Goal: Task Accomplishment & Management: Manage account settings

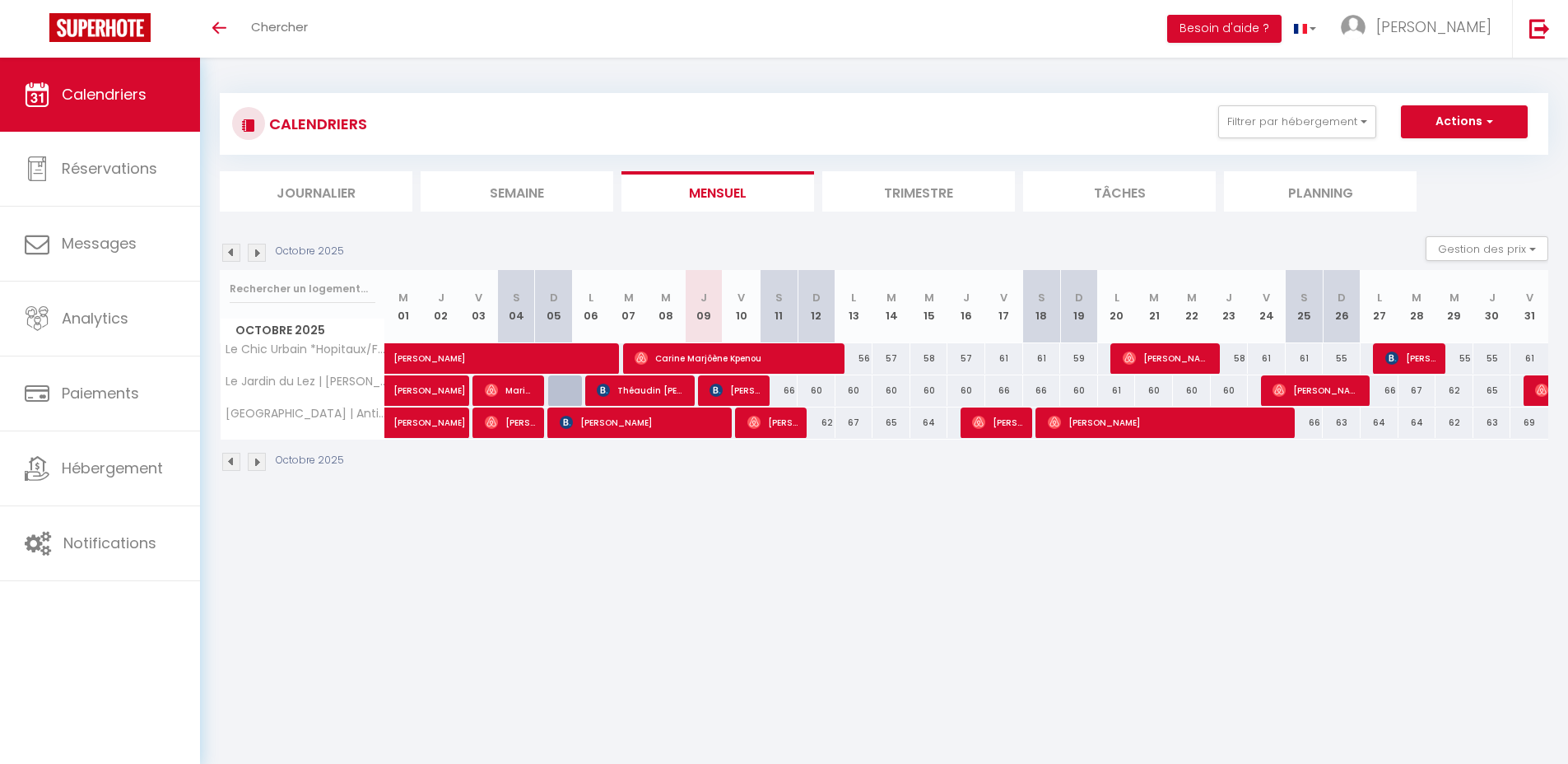
click at [231, 254] on img at bounding box center [232, 253] width 18 height 18
click at [235, 254] on img at bounding box center [232, 253] width 18 height 18
click at [653, 392] on span "[PERSON_NAME]" at bounding box center [640, 390] width 88 height 31
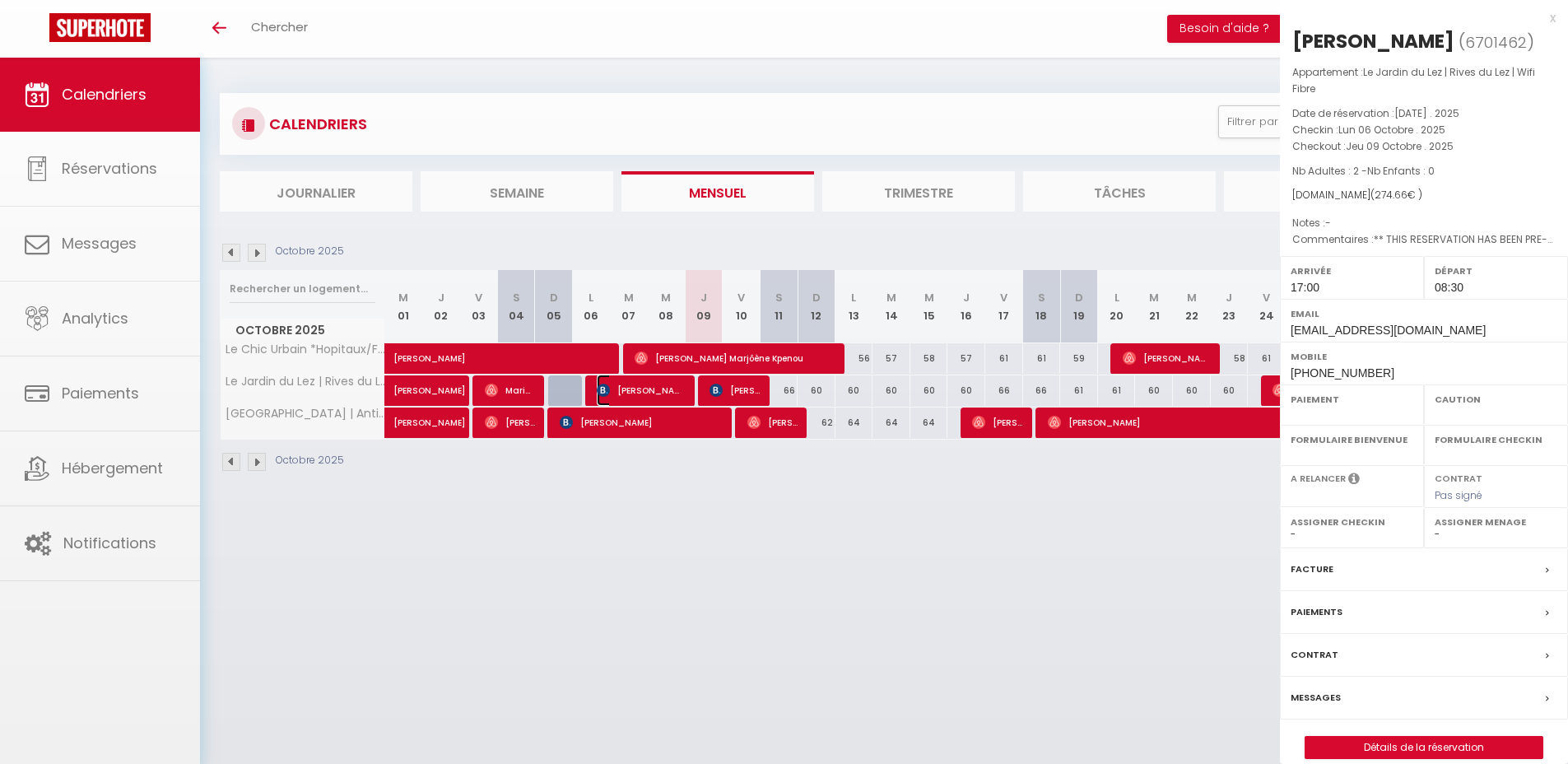
select select "OK"
select select "KO"
select select "0"
select select "1"
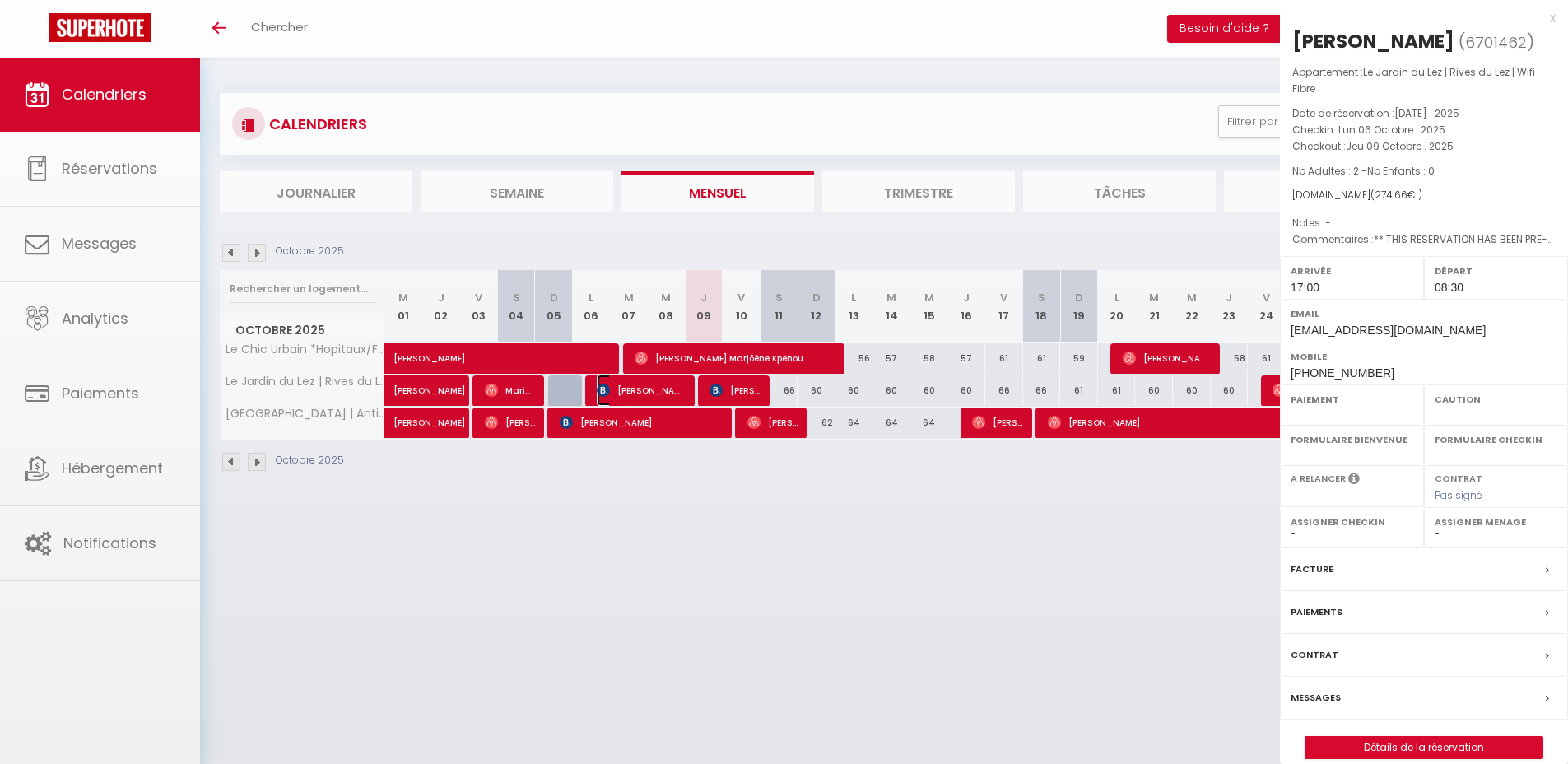
select select
select select "49942"
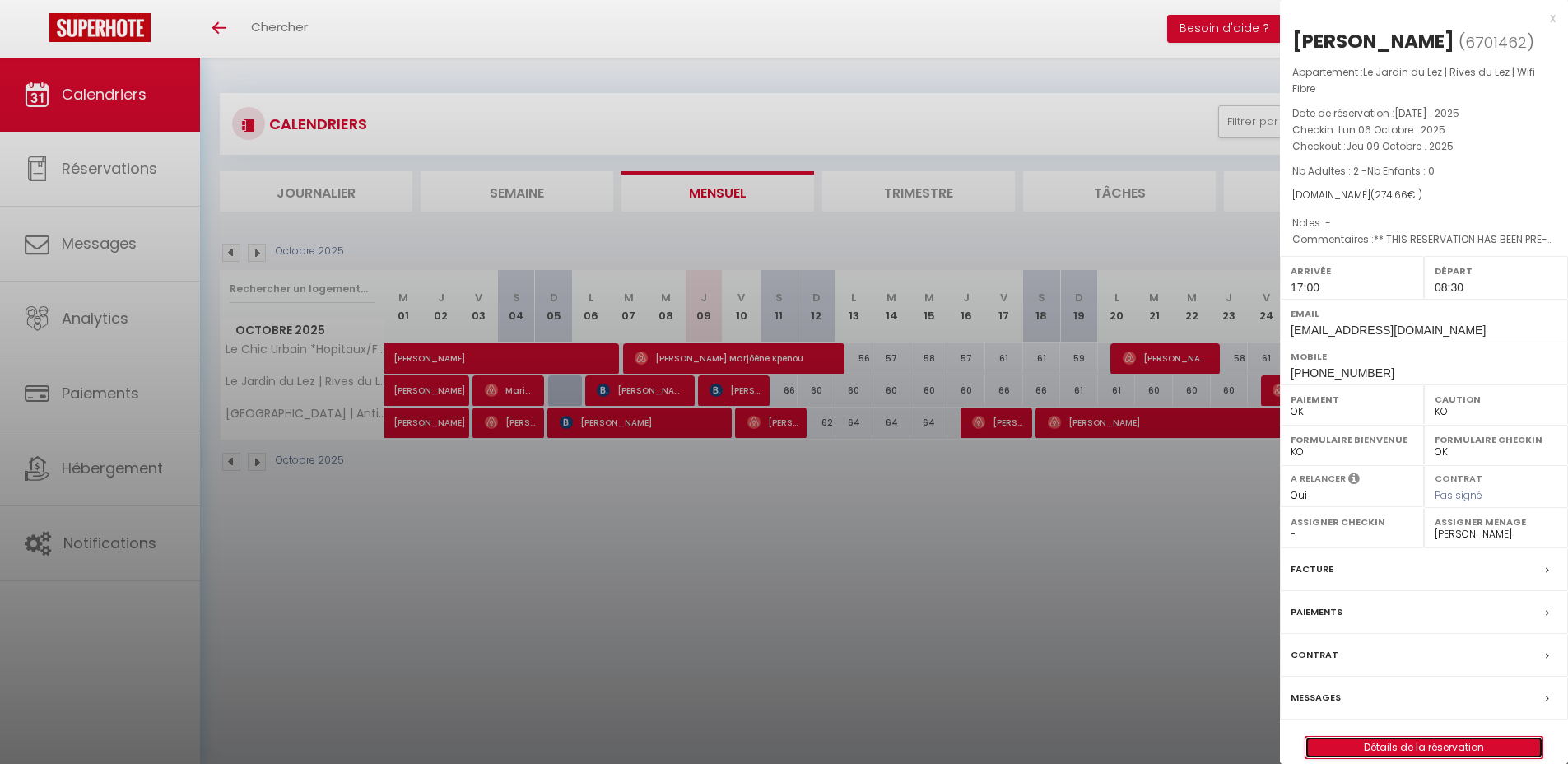
click at [1373, 747] on link "Détails de la réservation" at bounding box center [1423, 747] width 237 height 22
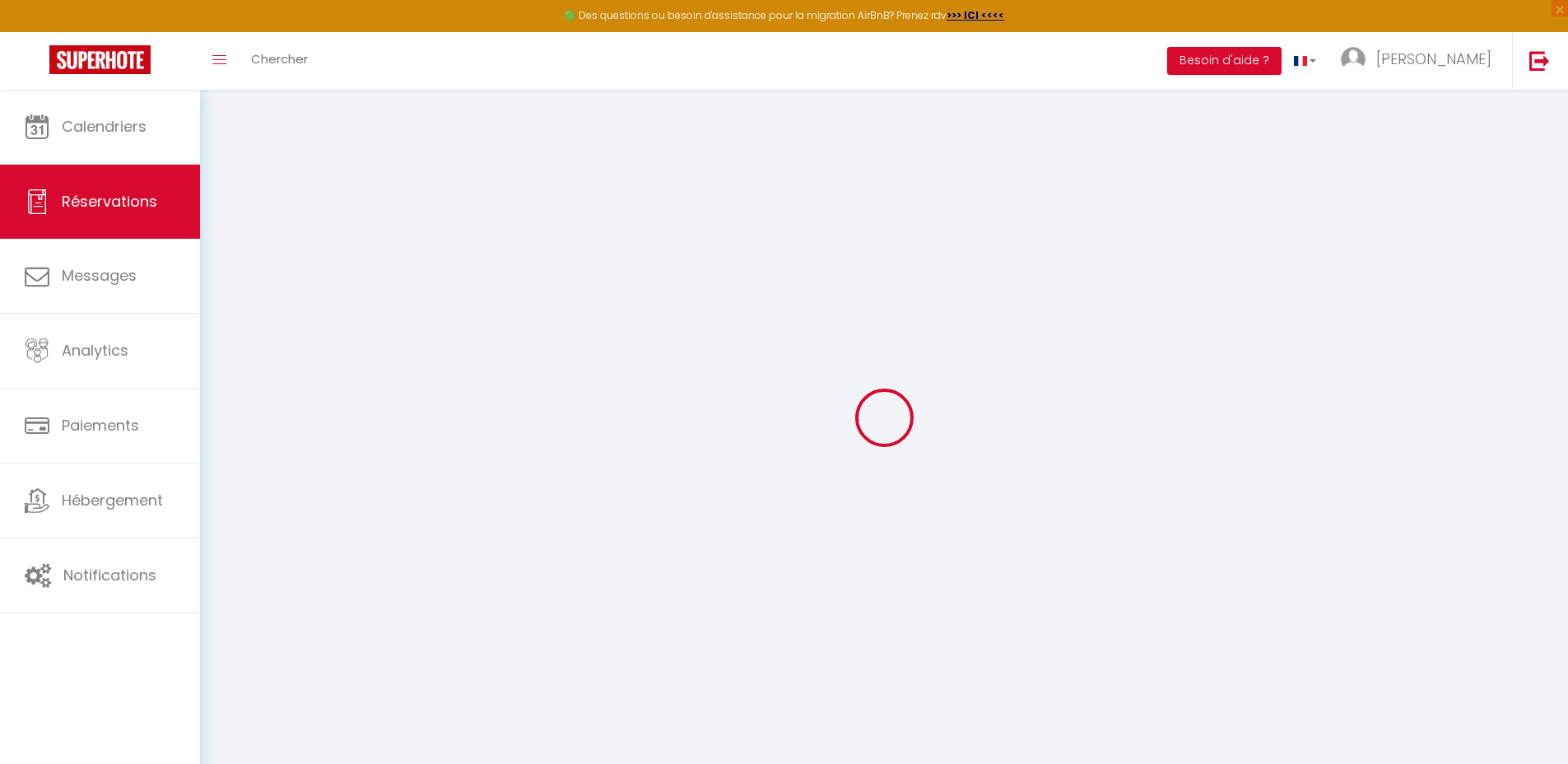
select select "cleaning"
select select "taxes"
select select
checkbox input "false"
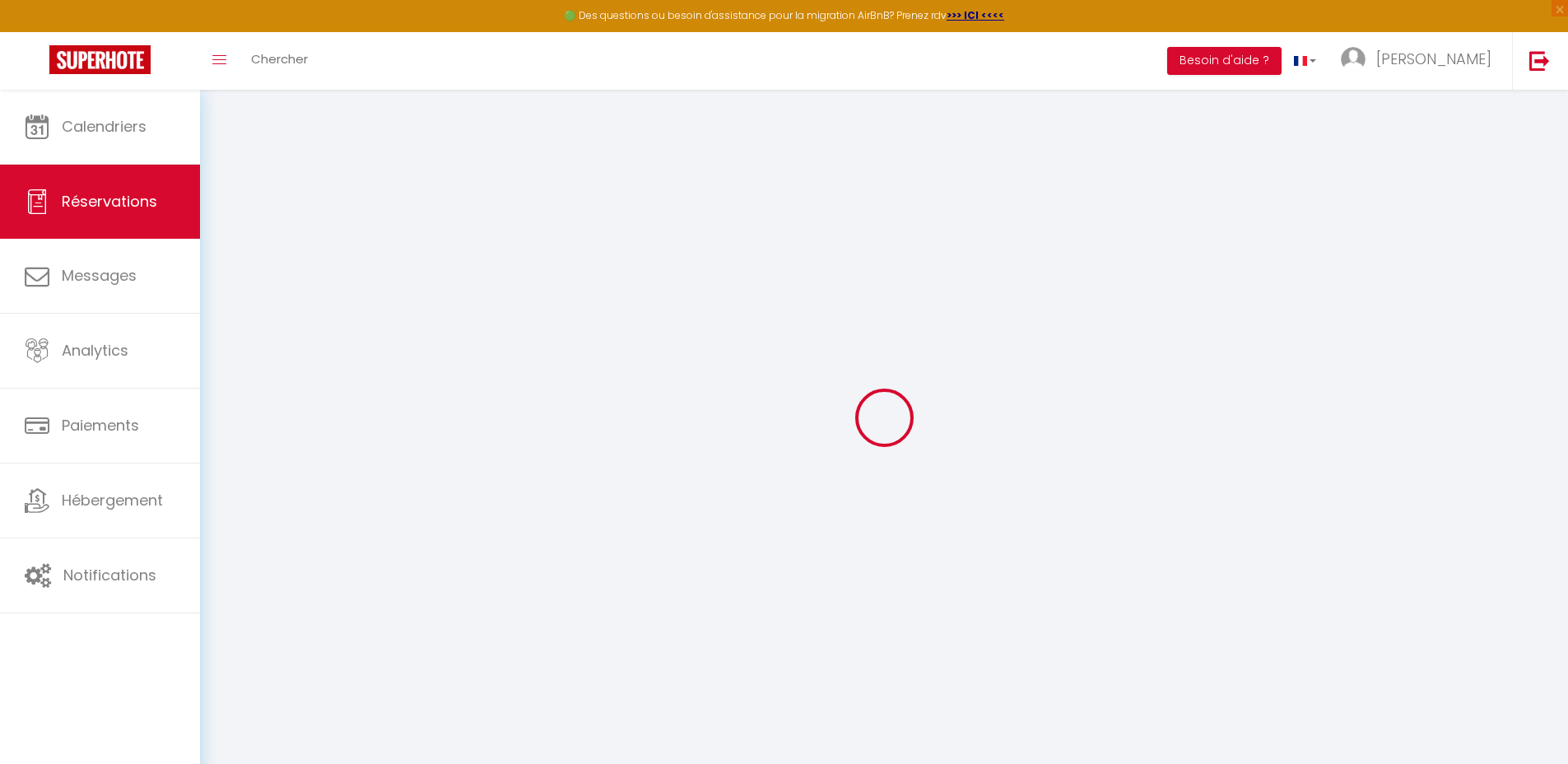
select select
checkbox input "false"
type textarea "** THIS RESERVATION HAS BEEN PRE-PAID ** BOOKING NOTE : Payment charge is EUR 4…"
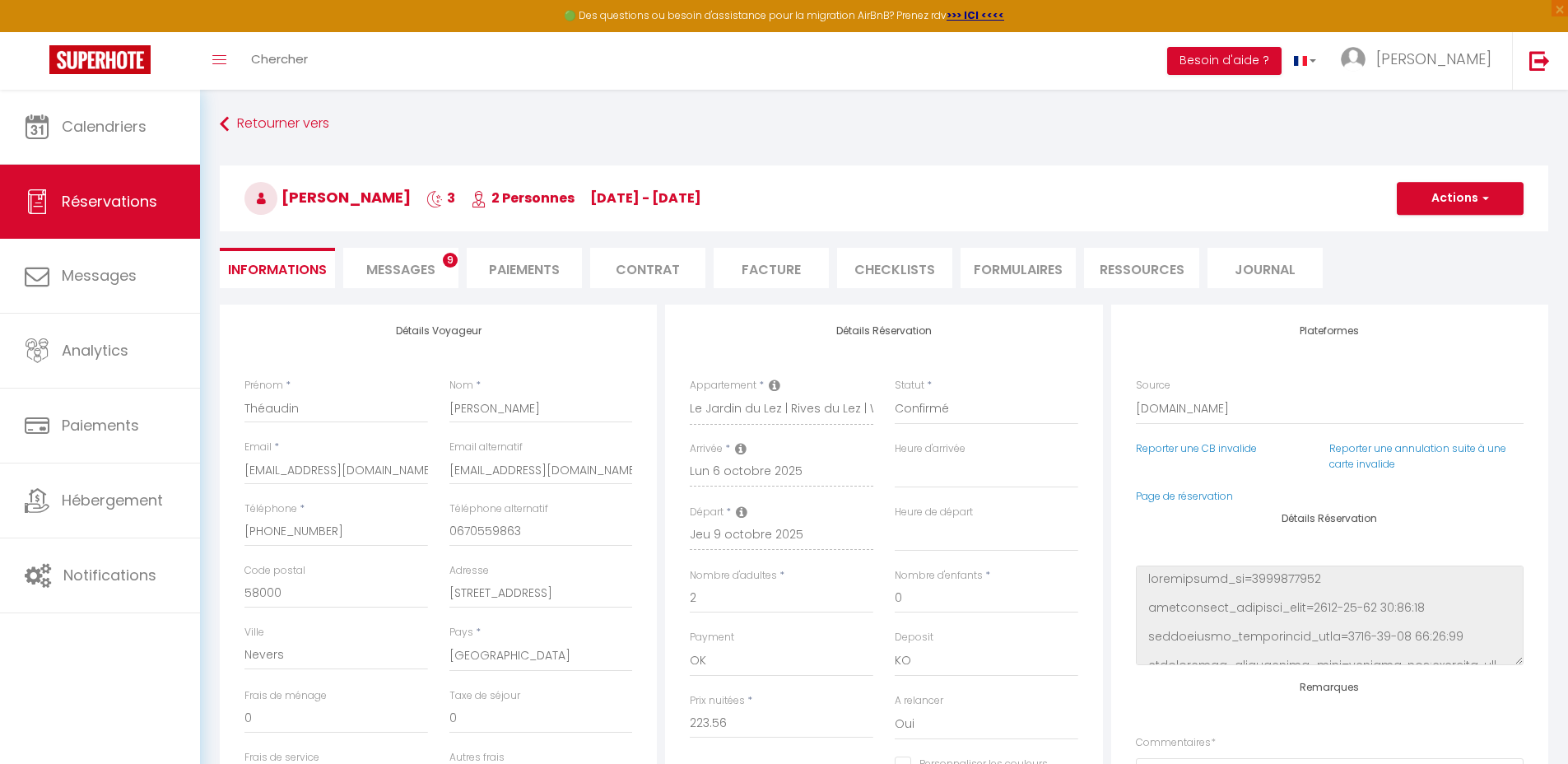
type input "35"
type input "16.1"
select select
checkbox input "false"
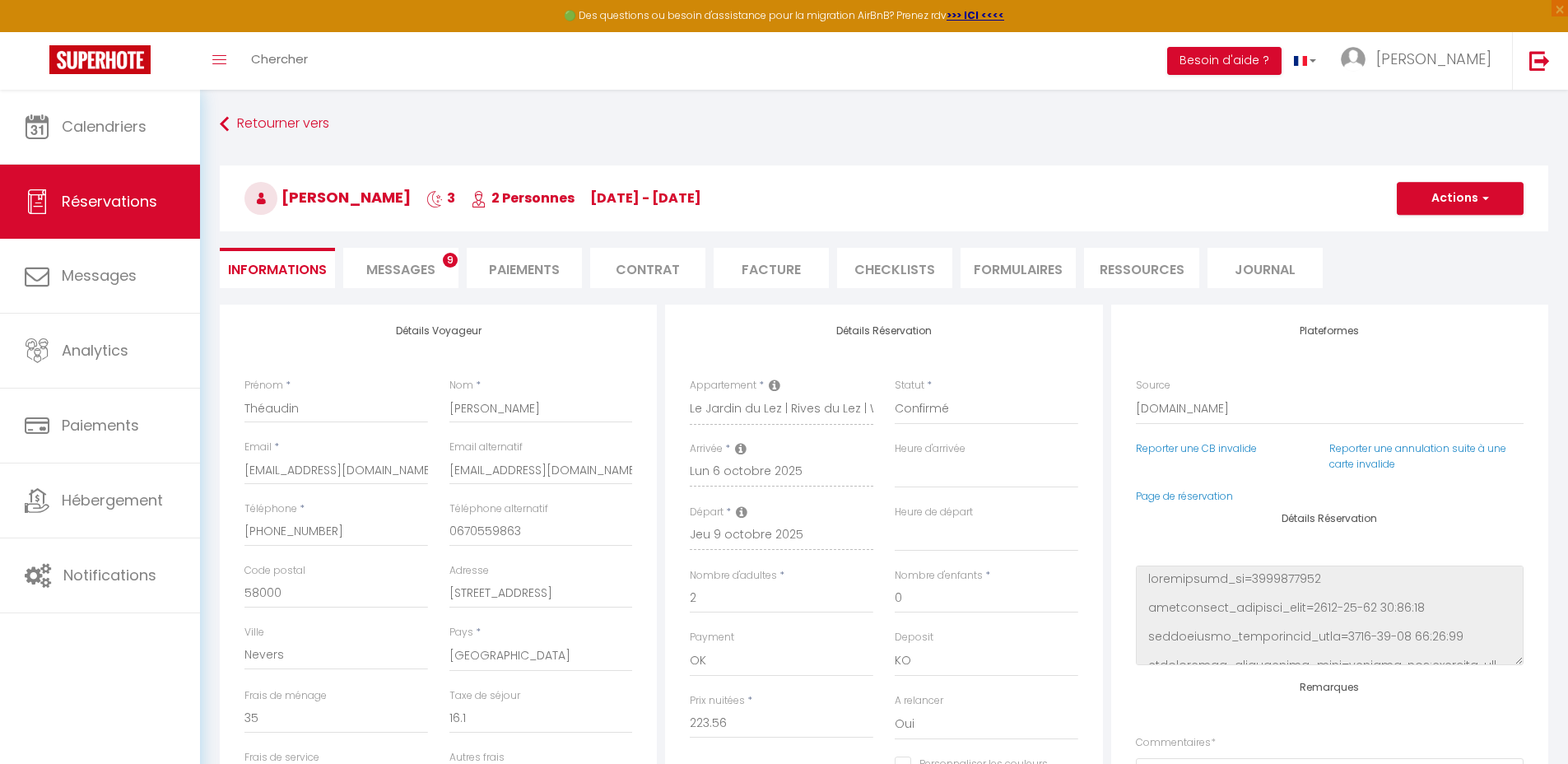
select select "17:00"
select select "08:30"
click at [751, 269] on li "Facture" at bounding box center [771, 268] width 115 height 40
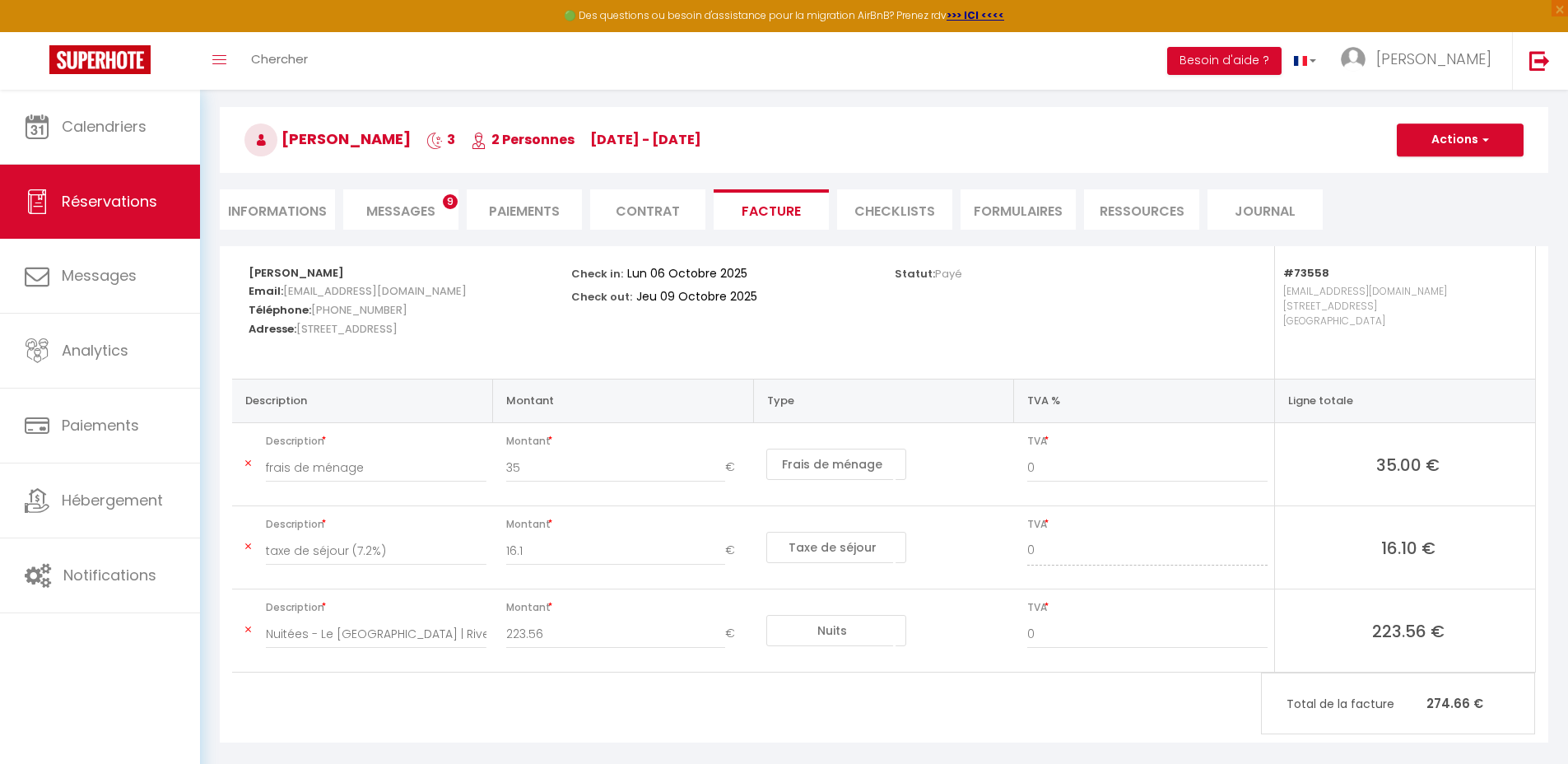
scroll to position [90, 0]
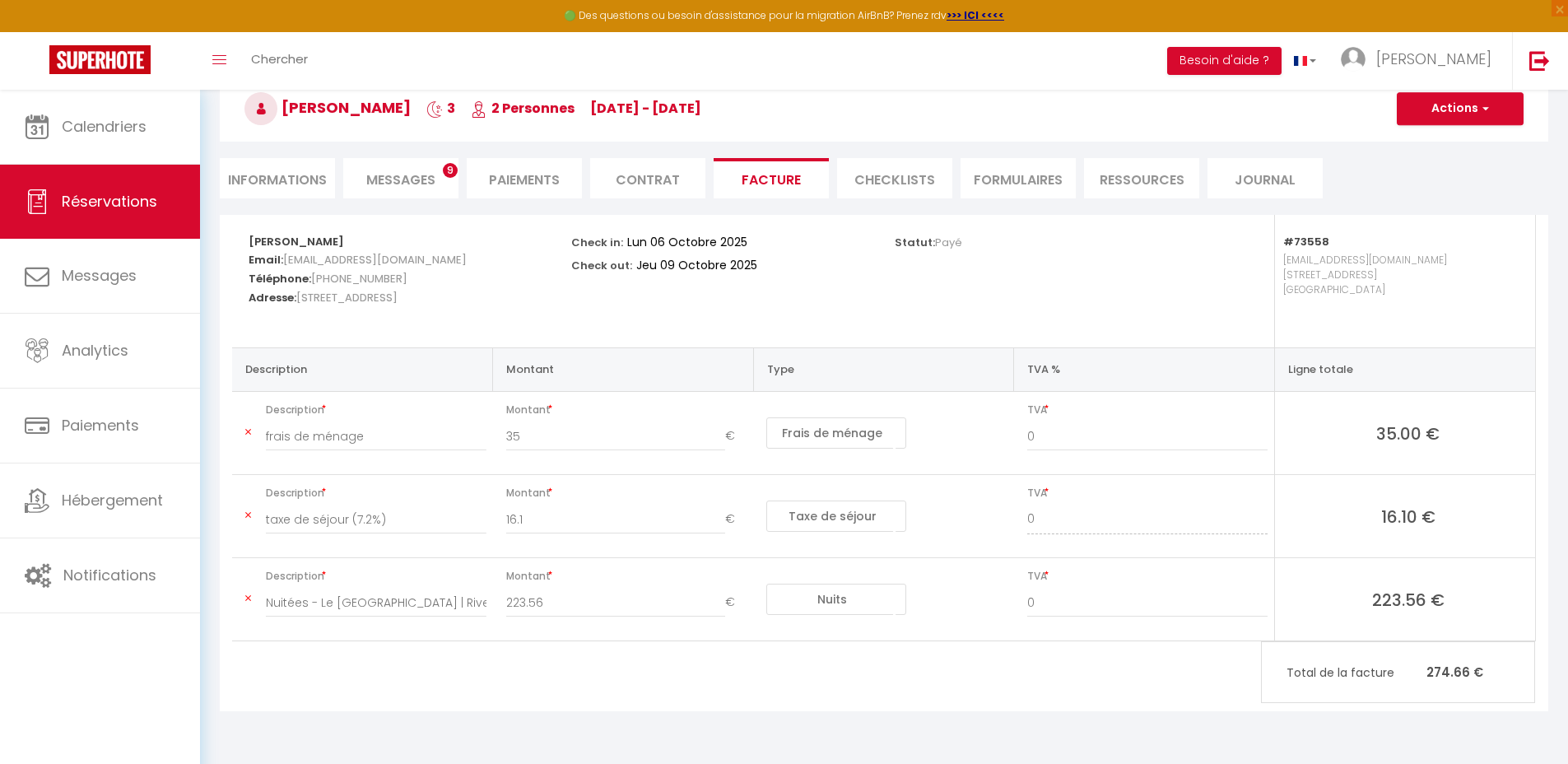
click at [273, 180] on li "Informations" at bounding box center [278, 178] width 115 height 40
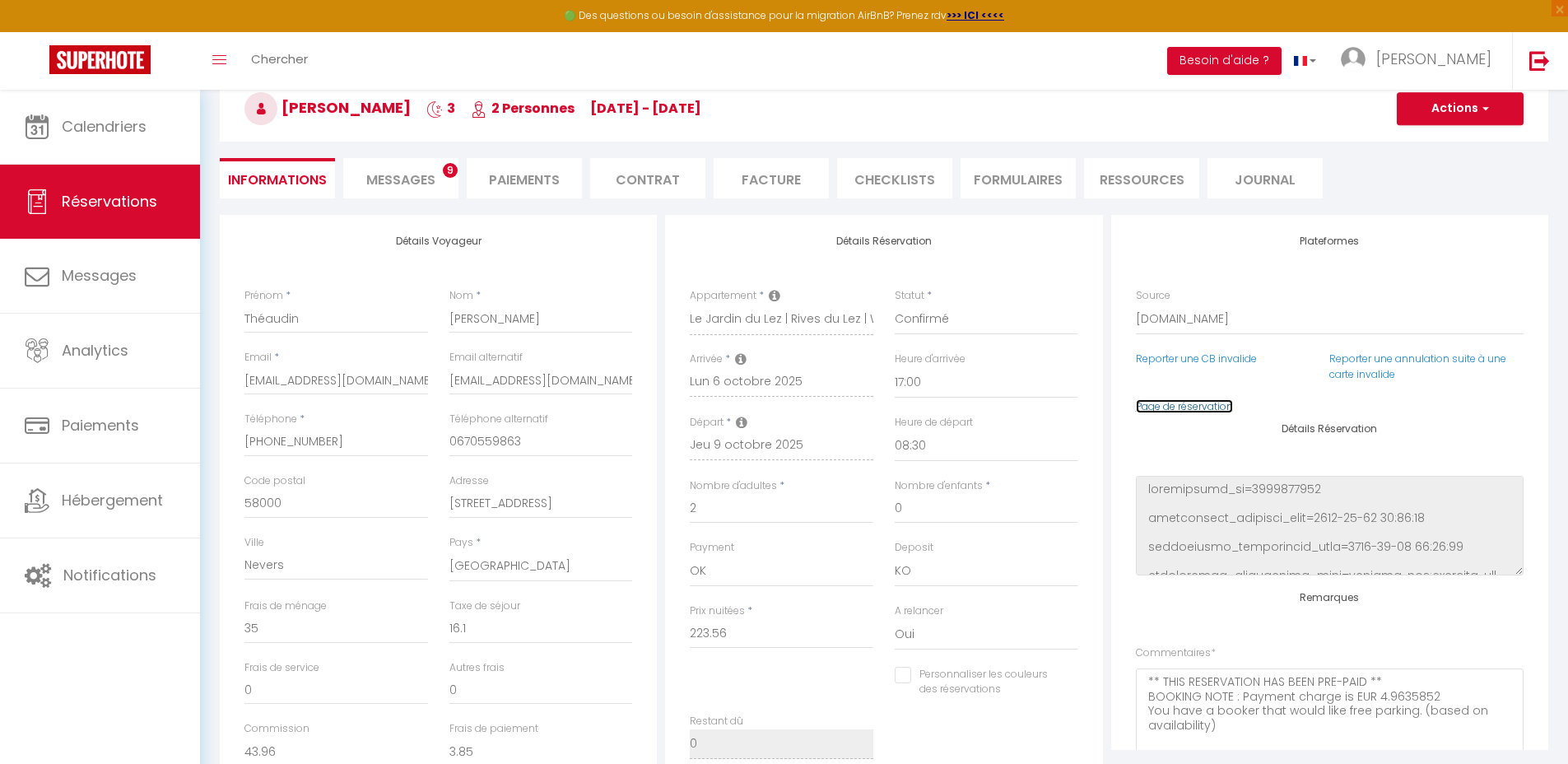
click at [1196, 411] on link "Page de réservation" at bounding box center [1184, 406] width 97 height 14
click at [732, 178] on li "Facture" at bounding box center [771, 178] width 115 height 40
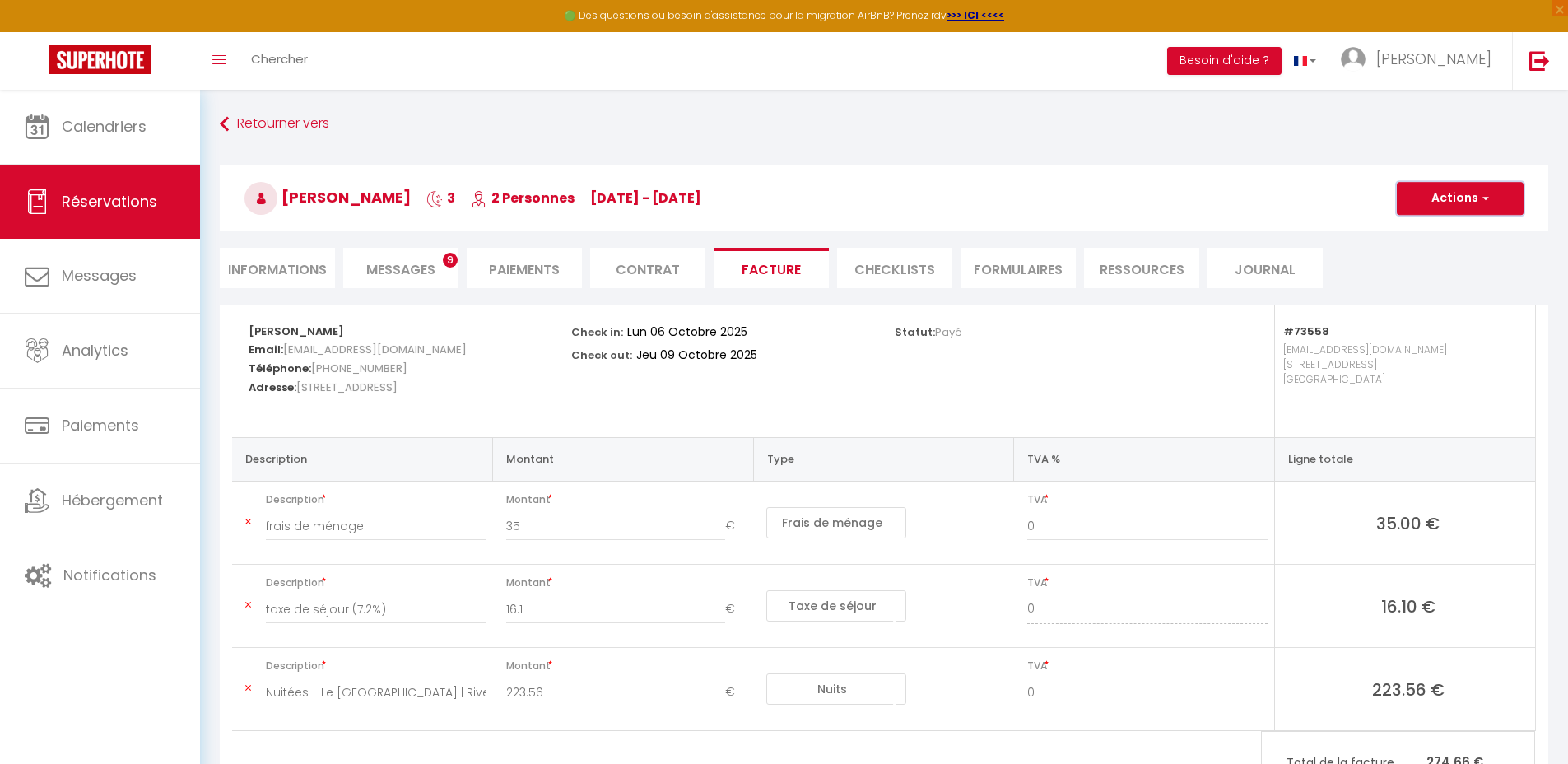
click at [1415, 196] on button "Actions" at bounding box center [1459, 197] width 126 height 33
click at [1437, 257] on link "Aperçu et éditer" at bounding box center [1447, 256] width 138 height 22
click at [1479, 204] on span "button" at bounding box center [1483, 198] width 10 height 15
click at [1454, 274] on link "Envoyer la facture" at bounding box center [1447, 278] width 138 height 22
type input "[EMAIL_ADDRESS][DOMAIN_NAME]"
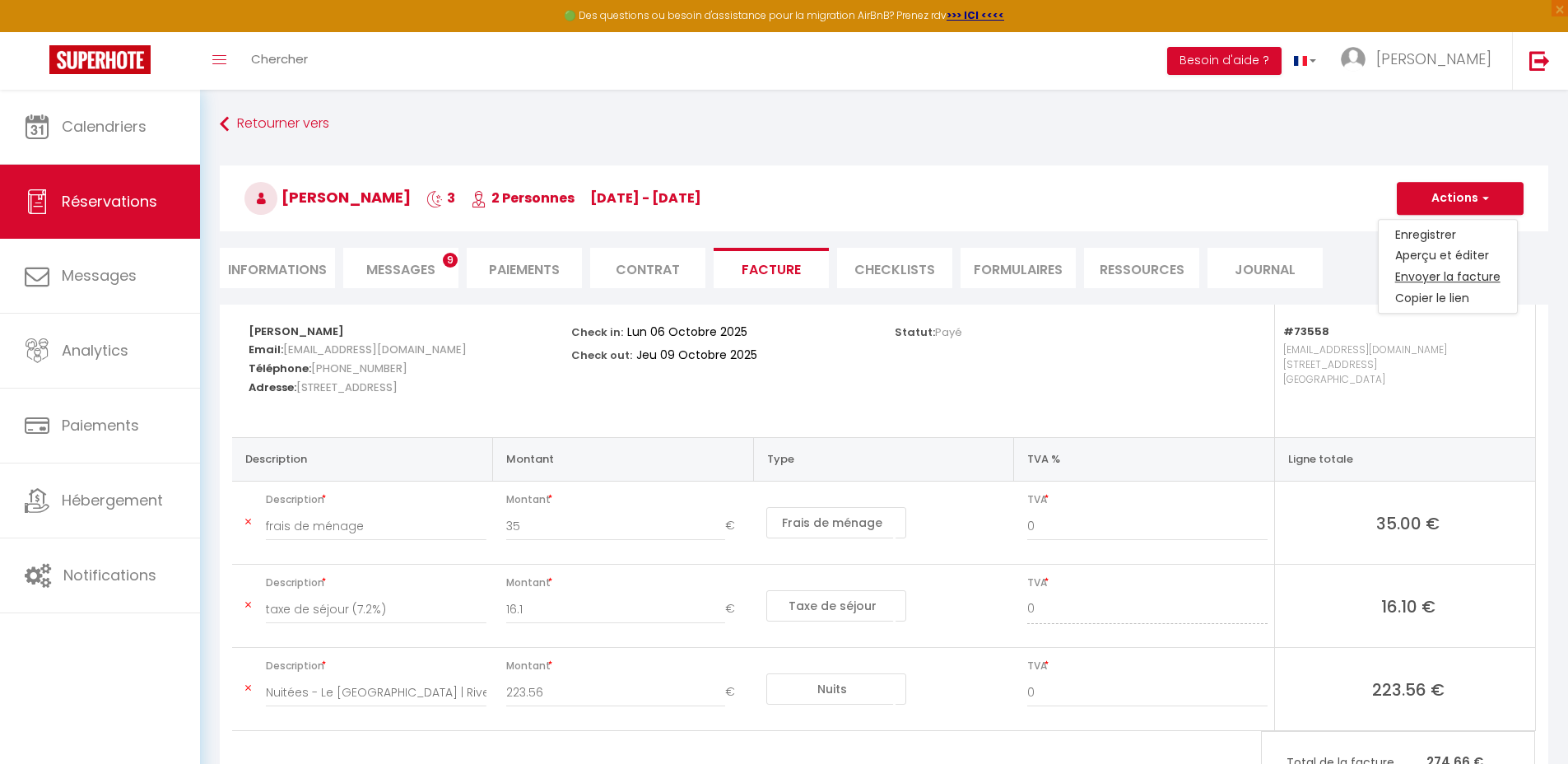
select select "fr"
type input "Votre facture 6701462 - [GEOGRAPHIC_DATA] | Rives du Lez | Wifi Fibre"
type textarea "Bonjour, Voici le lien pour télécharger votre facture : [URL][DOMAIN_NAME] Déta…"
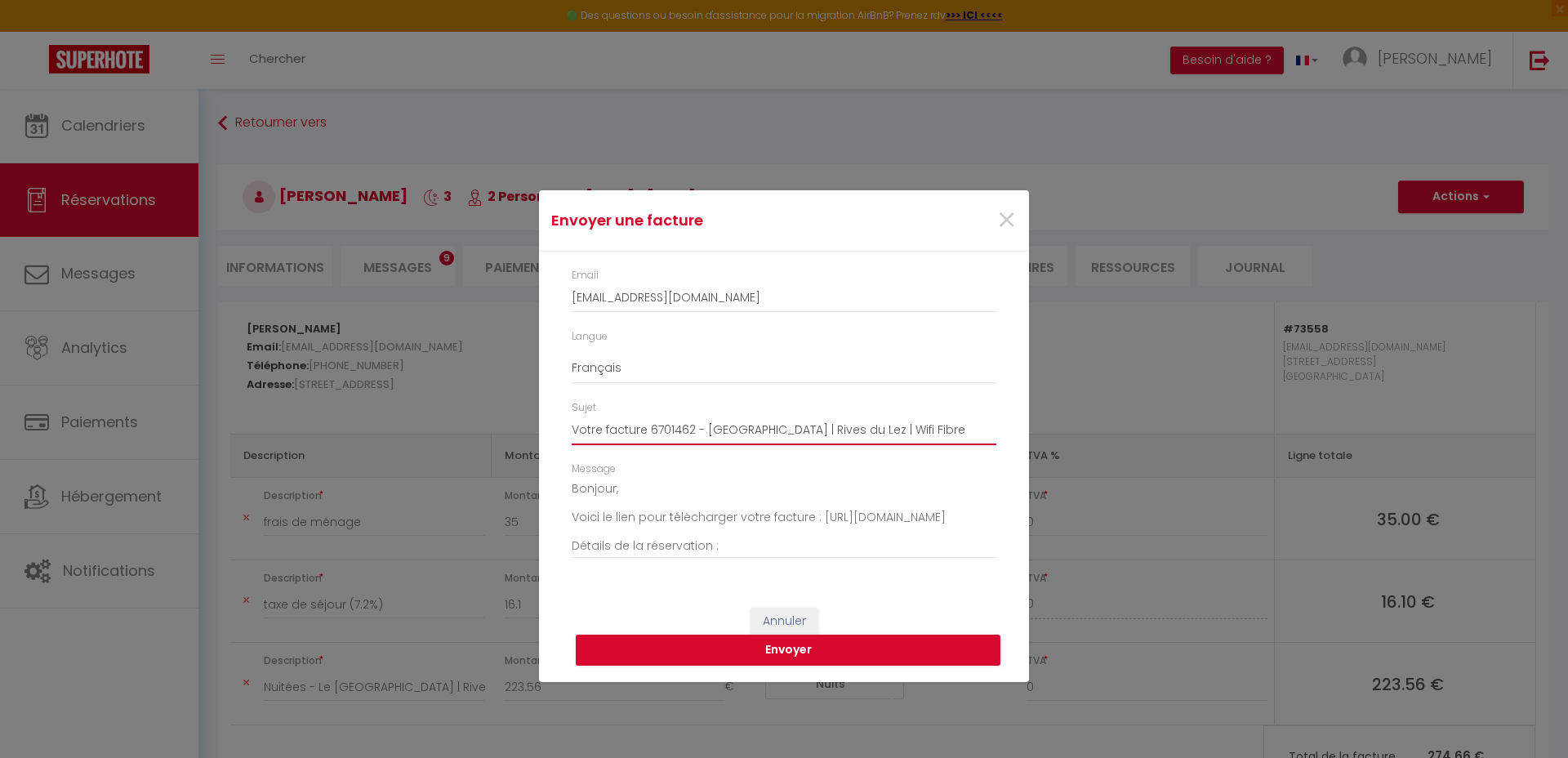
drag, startPoint x: 961, startPoint y: 429, endPoint x: 801, endPoint y: 427, distance: 160.0
click at [795, 429] on input "Votre facture 6701462 - [GEOGRAPHIC_DATA] | Rives du Lez | Wifi Fibre" at bounding box center [783, 430] width 424 height 29
drag, startPoint x: 698, startPoint y: 432, endPoint x: 649, endPoint y: 432, distance: 49.0
click at [649, 432] on input "Votre facture 6701462 - [GEOGRAPHIC_DATA]" at bounding box center [783, 430] width 424 height 29
type input "Votre facture - Le [GEOGRAPHIC_DATA]"
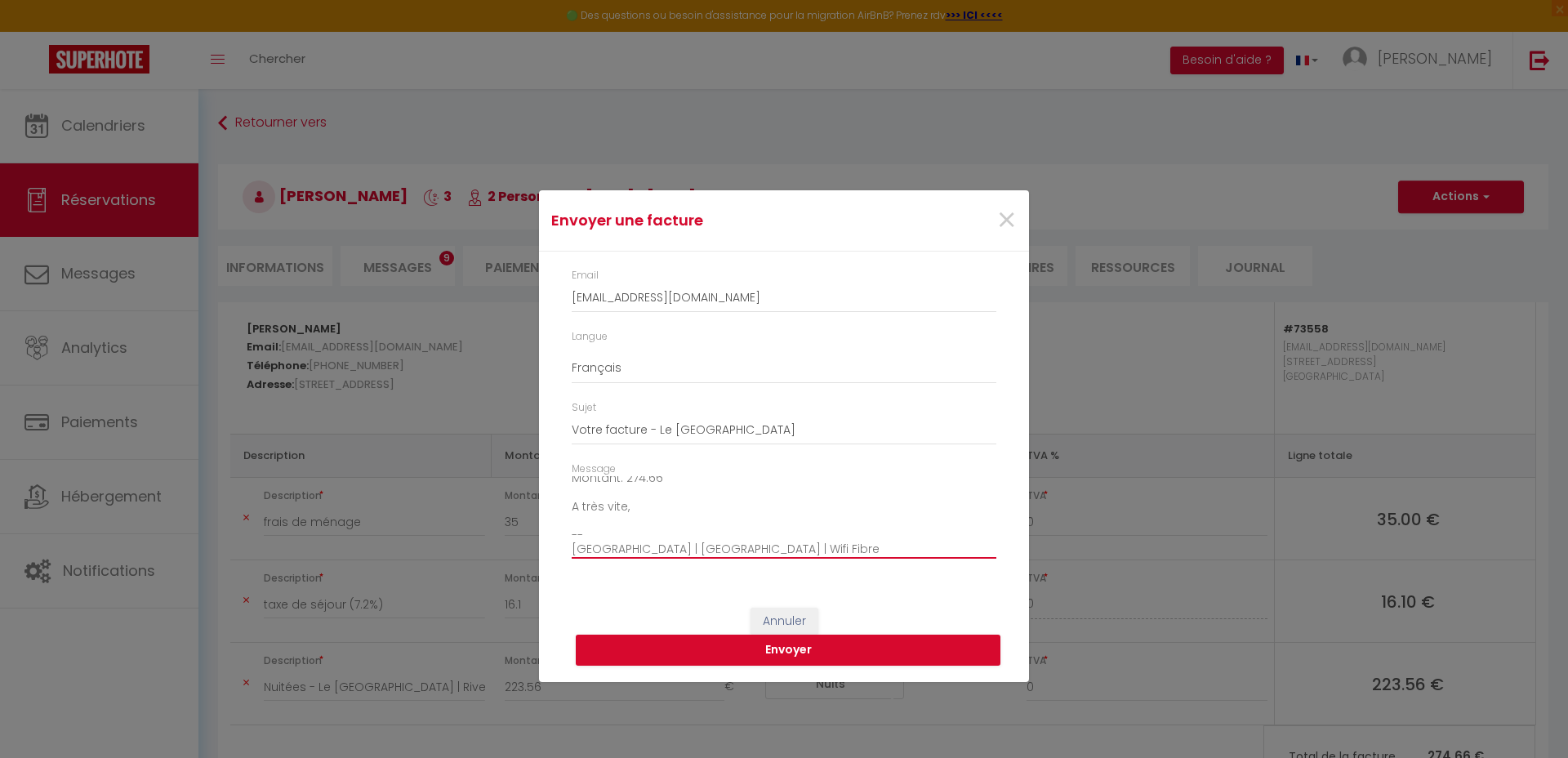
scroll to position [169, 0]
drag, startPoint x: 571, startPoint y: 487, endPoint x: 692, endPoint y: 501, distance: 121.8
click at [692, 501] on textarea "Bonjour, Voici le lien pour télécharger votre facture : [URL][DOMAIN_NAME] Déta…" at bounding box center [783, 516] width 424 height 82
drag, startPoint x: 831, startPoint y: 544, endPoint x: 567, endPoint y: 528, distance: 264.5
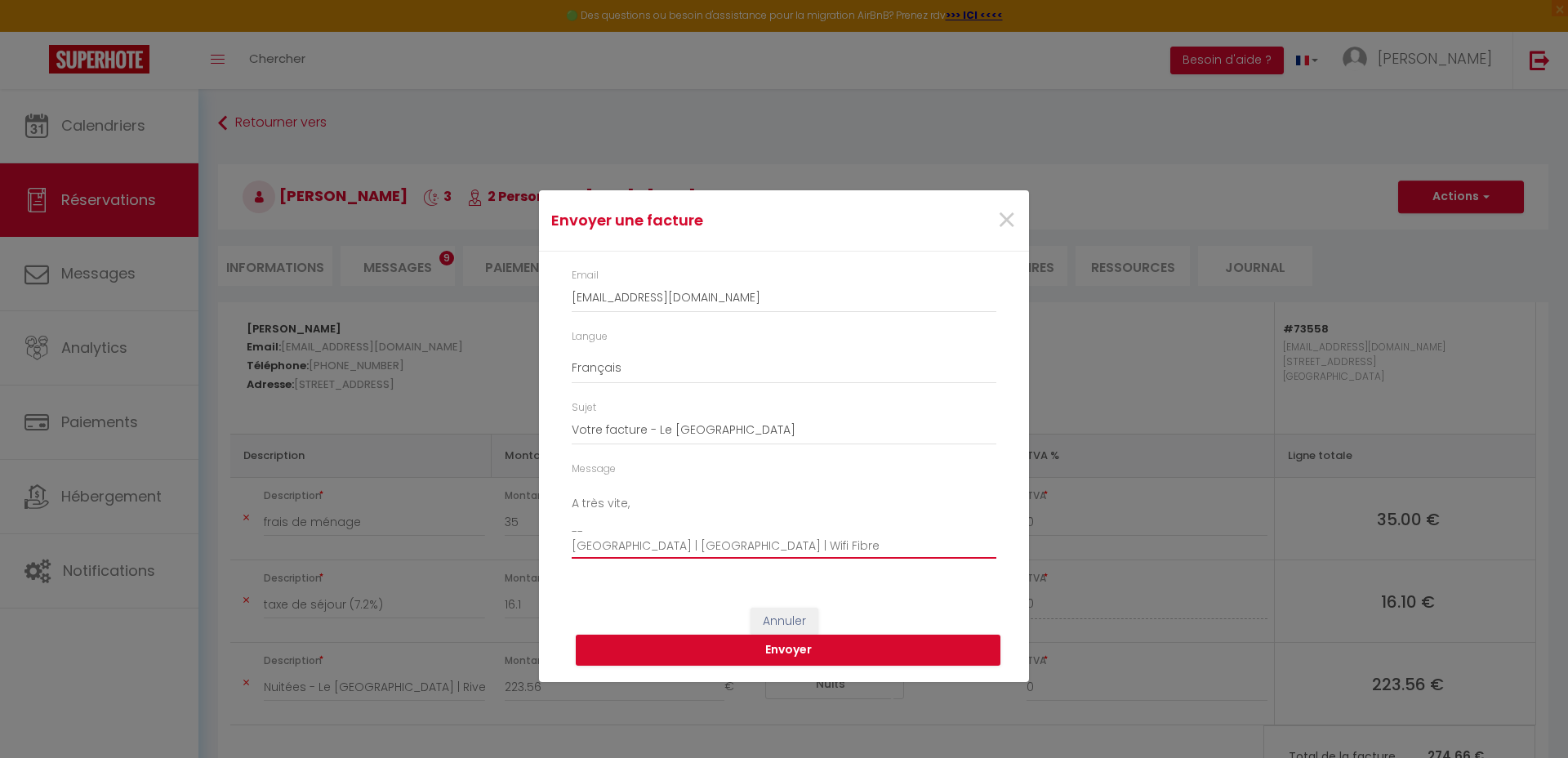
click at [567, 528] on div "Message Bonjour, Voici le lien pour télécharger votre facture : [URL][DOMAIN_NA…" at bounding box center [784, 518] width 446 height 114
click at [640, 533] on textarea "Bonjour, Voici le lien pour télécharger votre facture : [URL][DOMAIN_NAME] A tr…" at bounding box center [783, 516] width 424 height 82
click at [691, 545] on textarea "Bonjour, Voici le lien pour télécharger votre facture : [URL][DOMAIN_NAME] A tr…" at bounding box center [783, 516] width 424 height 82
click at [572, 534] on textarea "Bonjour, Voici le lien pour télécharger votre facture : [URL][DOMAIN_NAME] A tr…" at bounding box center [783, 516] width 424 height 82
click at [630, 518] on textarea "Bonjour, Voici le lien pour télécharger votre facture : [URL][DOMAIN_NAME] A tr…" at bounding box center [783, 516] width 424 height 82
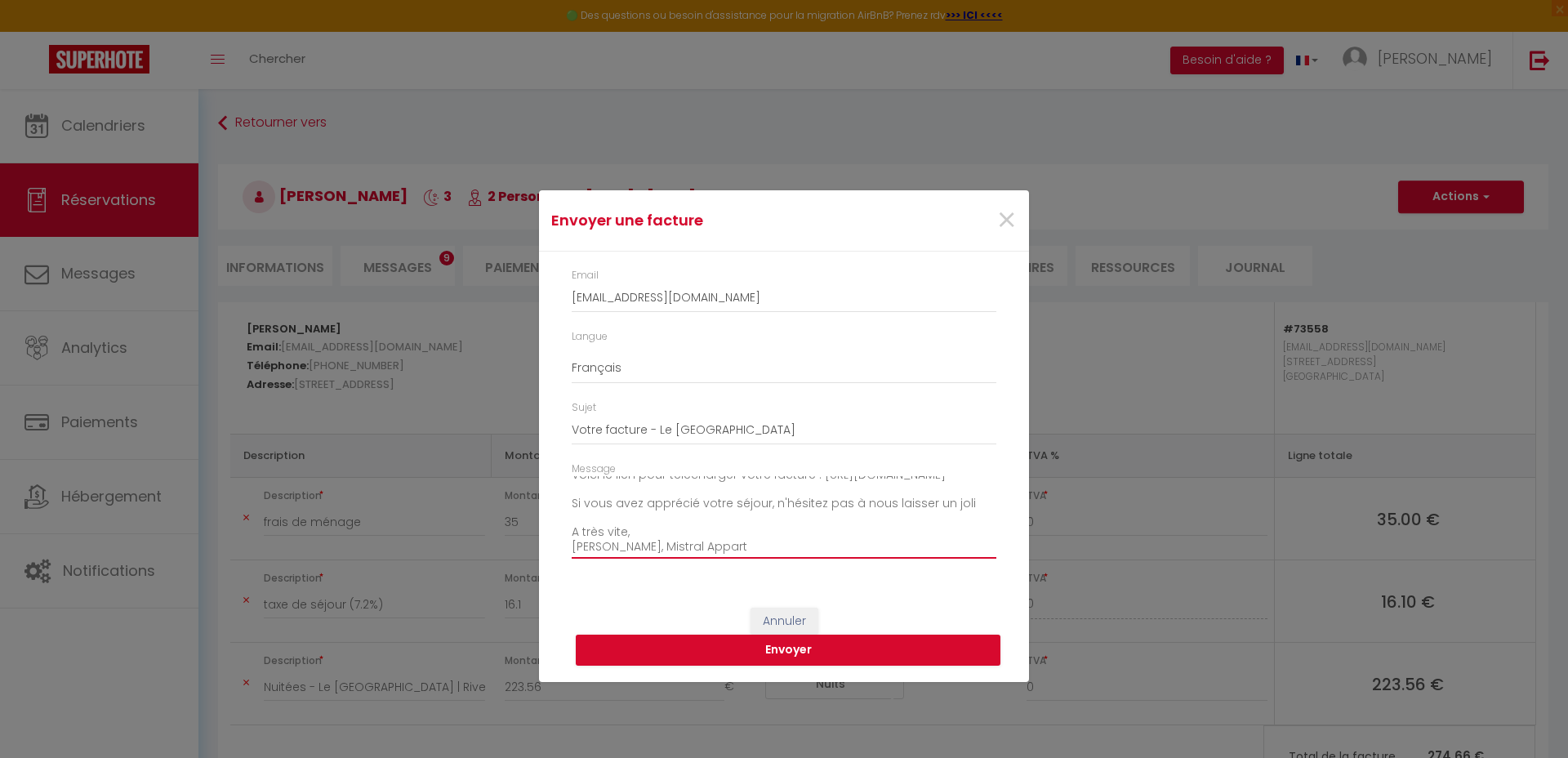
drag, startPoint x: 963, startPoint y: 515, endPoint x: 559, endPoint y: 518, distance: 404.0
click at [559, 518] on div "Email [EMAIL_ADDRESS][DOMAIN_NAME] Langue Anglais Français Espagnol Portugais S…" at bounding box center [784, 421] width 490 height 340
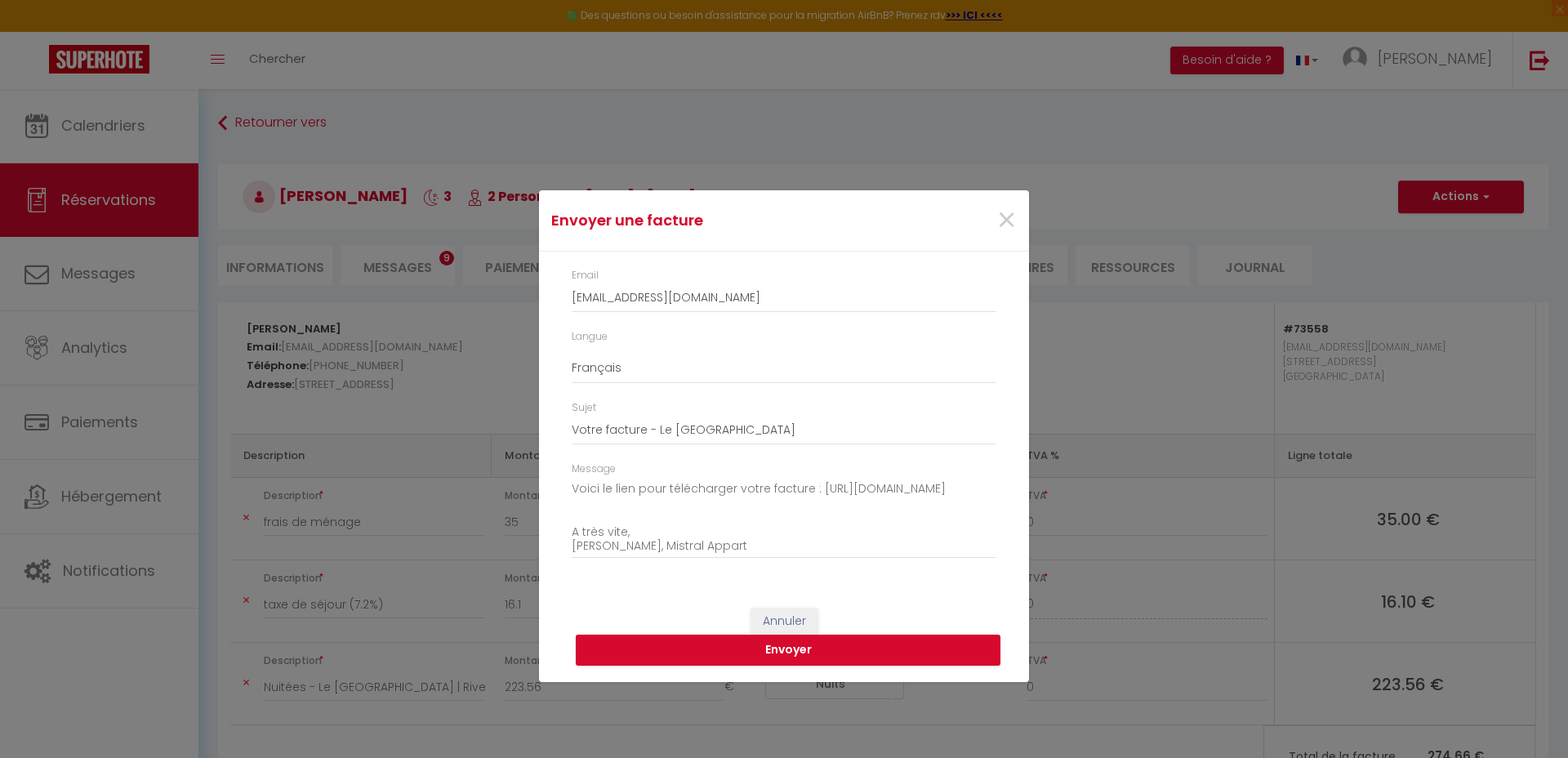
click at [567, 533] on div "Message Bonjour, Voici le lien pour télécharger votre facture : [URL][DOMAIN_NA…" at bounding box center [784, 518] width 446 height 114
click at [572, 534] on textarea "Bonjour, Voici le lien pour télécharger votre facture : [URL][DOMAIN_NAME] A tr…" at bounding box center [783, 516] width 424 height 82
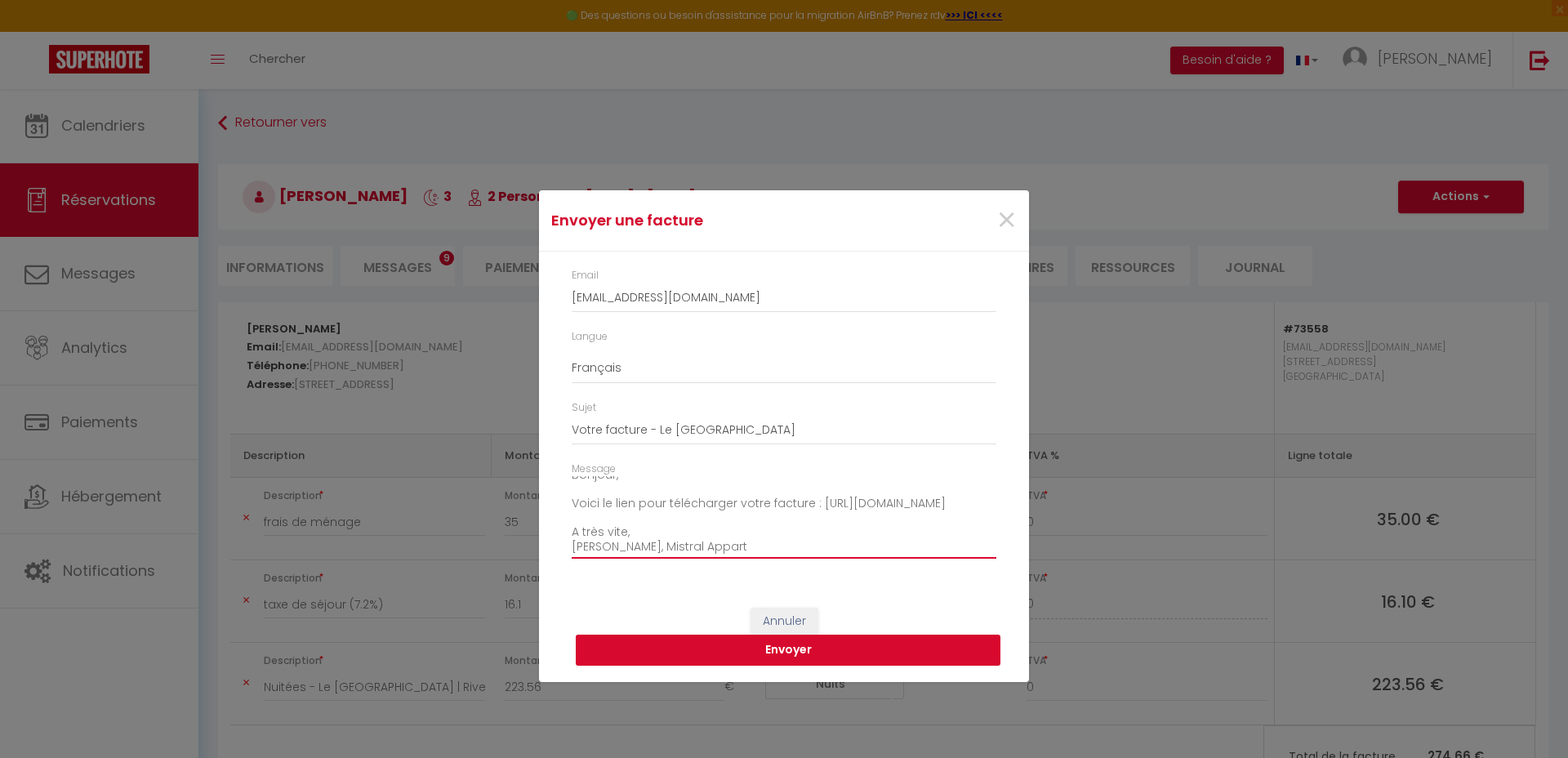
type textarea "Bonjour, Voici le lien pour télécharger votre facture : [URL][DOMAIN_NAME] A tr…"
click at [835, 655] on button "Envoyer" at bounding box center [787, 649] width 424 height 31
